Goal: Use online tool/utility: Utilize a website feature to perform a specific function

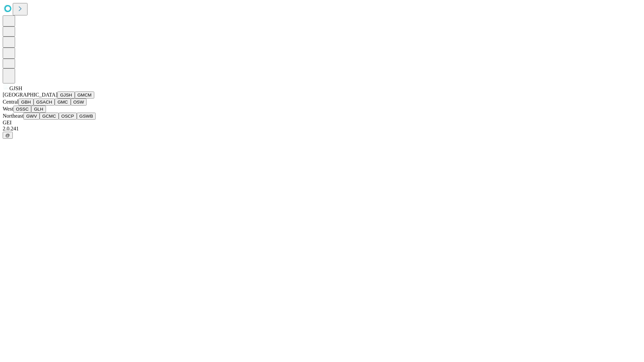
click at [57, 99] on button "GJSH" at bounding box center [65, 95] width 17 height 7
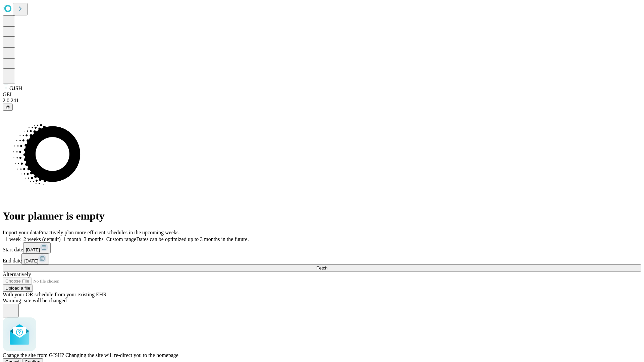
click at [41, 360] on span "Confirm" at bounding box center [33, 362] width 16 height 5
click at [21, 236] on label "1 week" at bounding box center [12, 239] width 18 height 6
click at [327, 266] on span "Fetch" at bounding box center [321, 268] width 11 height 5
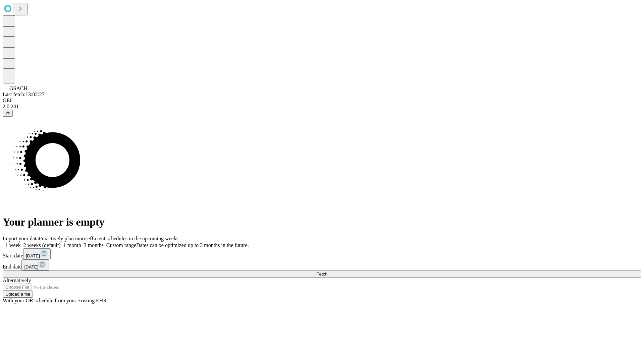
click at [21, 242] on label "1 week" at bounding box center [12, 245] width 18 height 6
click at [327, 272] on span "Fetch" at bounding box center [321, 274] width 11 height 5
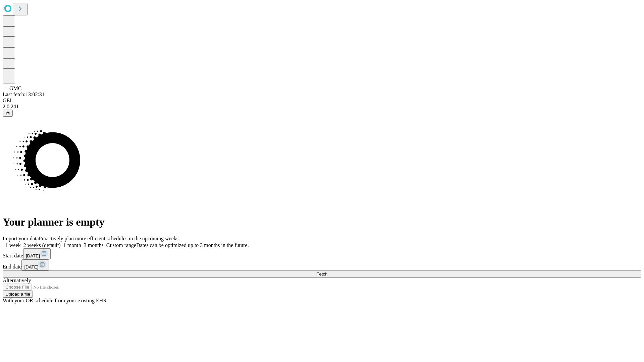
click at [21, 242] on label "1 week" at bounding box center [12, 245] width 18 height 6
click at [327, 272] on span "Fetch" at bounding box center [321, 274] width 11 height 5
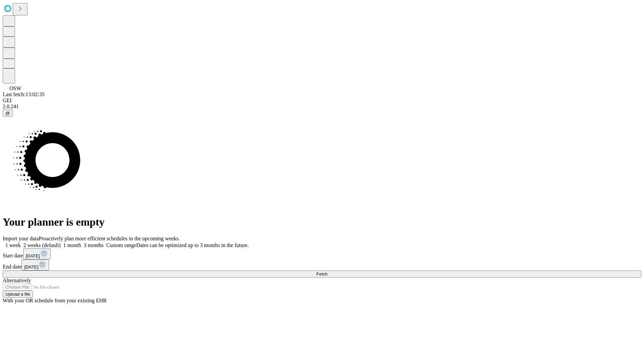
click at [21, 242] on label "1 week" at bounding box center [12, 245] width 18 height 6
click at [327, 272] on span "Fetch" at bounding box center [321, 274] width 11 height 5
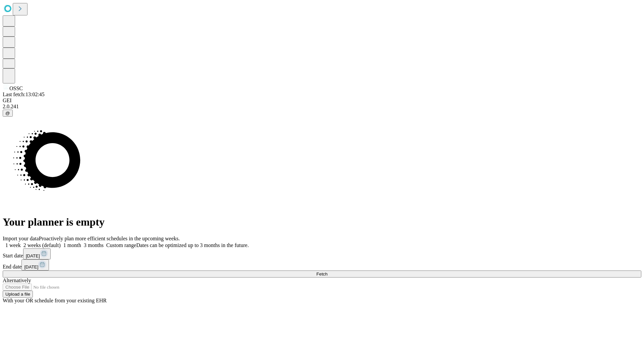
click at [327, 272] on span "Fetch" at bounding box center [321, 274] width 11 height 5
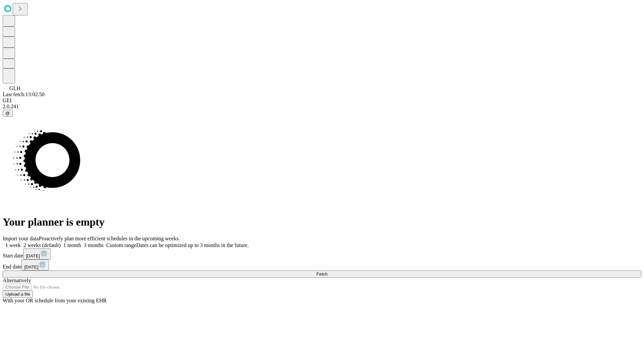
click at [21, 242] on label "1 week" at bounding box center [12, 245] width 18 height 6
click at [327, 272] on span "Fetch" at bounding box center [321, 274] width 11 height 5
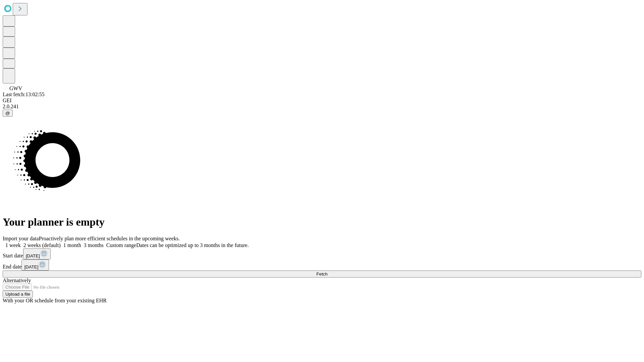
click at [327, 272] on span "Fetch" at bounding box center [321, 274] width 11 height 5
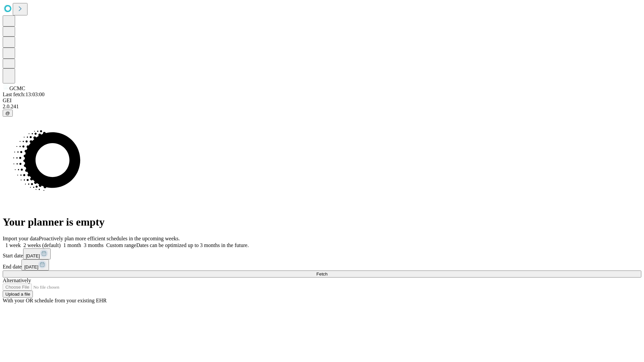
click at [21, 242] on label "1 week" at bounding box center [12, 245] width 18 height 6
click at [327, 272] on span "Fetch" at bounding box center [321, 274] width 11 height 5
